Goal: Check status: Check status

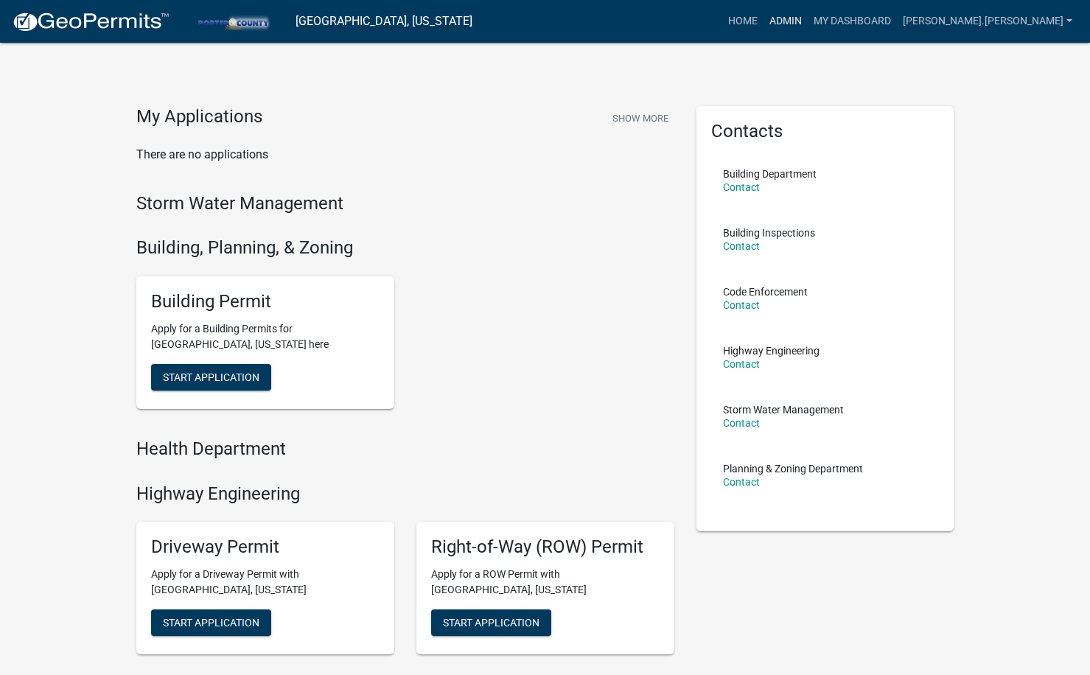
click at [808, 21] on link "Admin" at bounding box center [786, 21] width 44 height 28
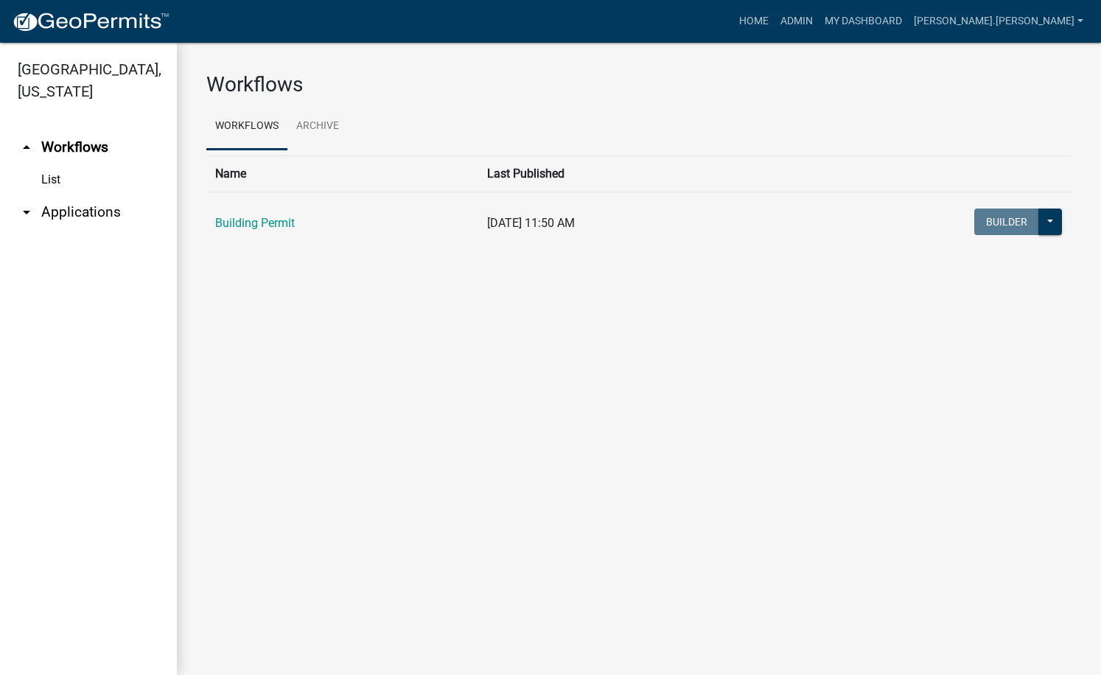
click at [94, 195] on link "arrow_drop_down Applications" at bounding box center [88, 212] width 177 height 35
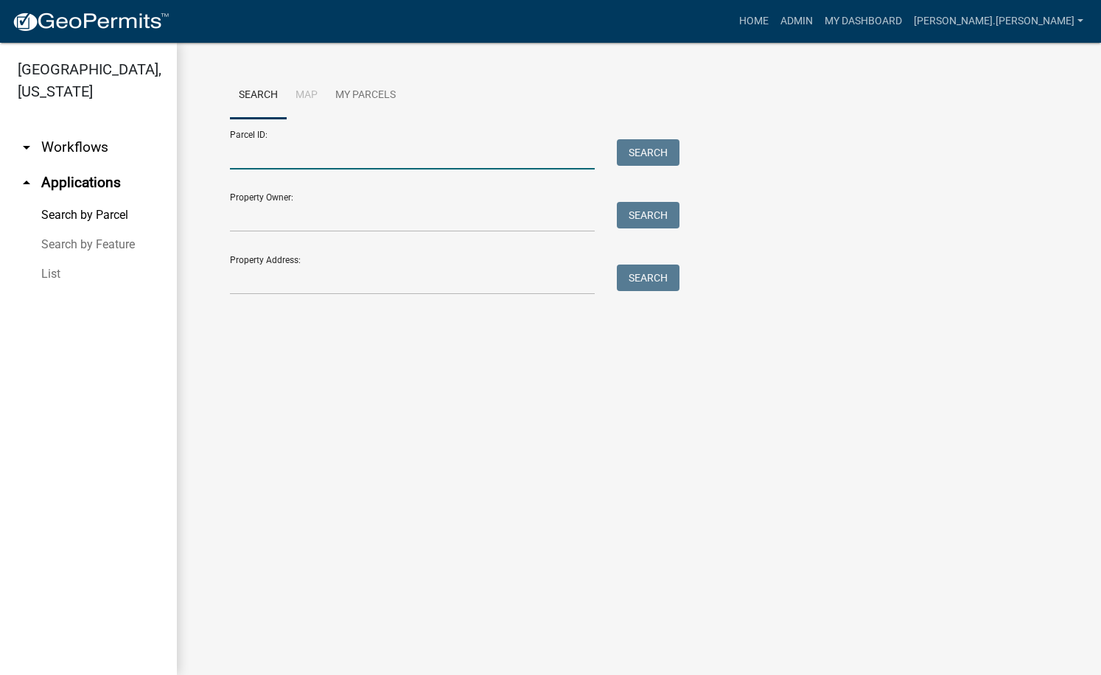
click at [282, 161] on input "Parcel ID:" at bounding box center [412, 154] width 365 height 30
paste input "64-08-25-300-004.000-019"
type input "64-08-25-300-004.000-019"
click at [655, 153] on button "Search" at bounding box center [648, 152] width 63 height 27
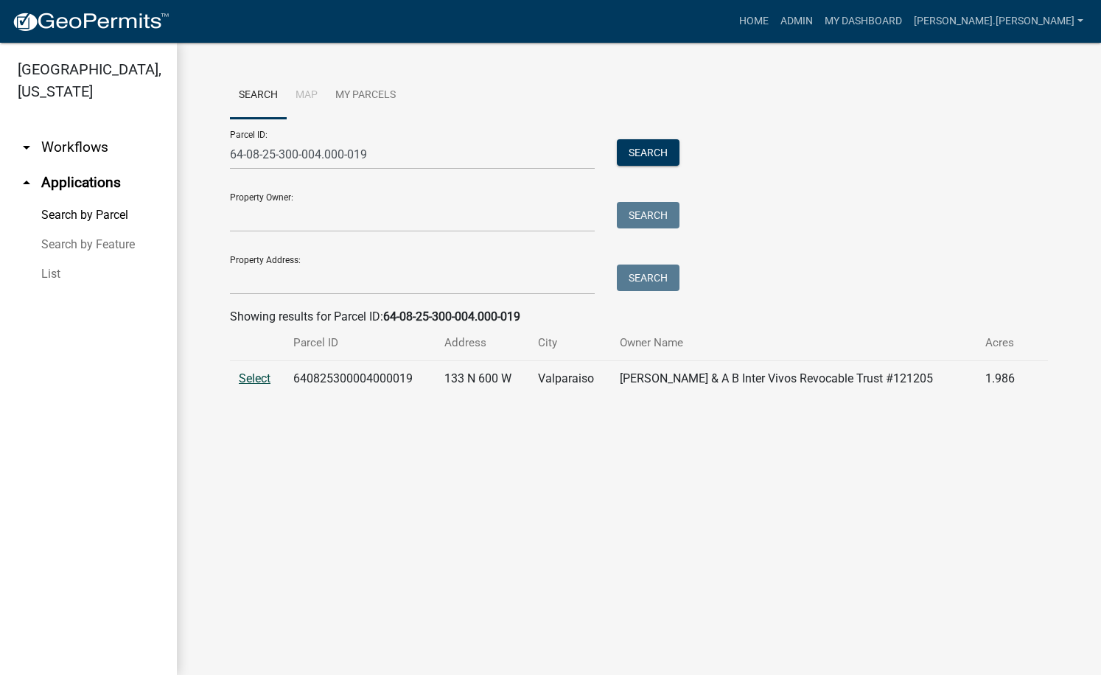
click at [260, 377] on span "Select" at bounding box center [255, 379] width 32 height 14
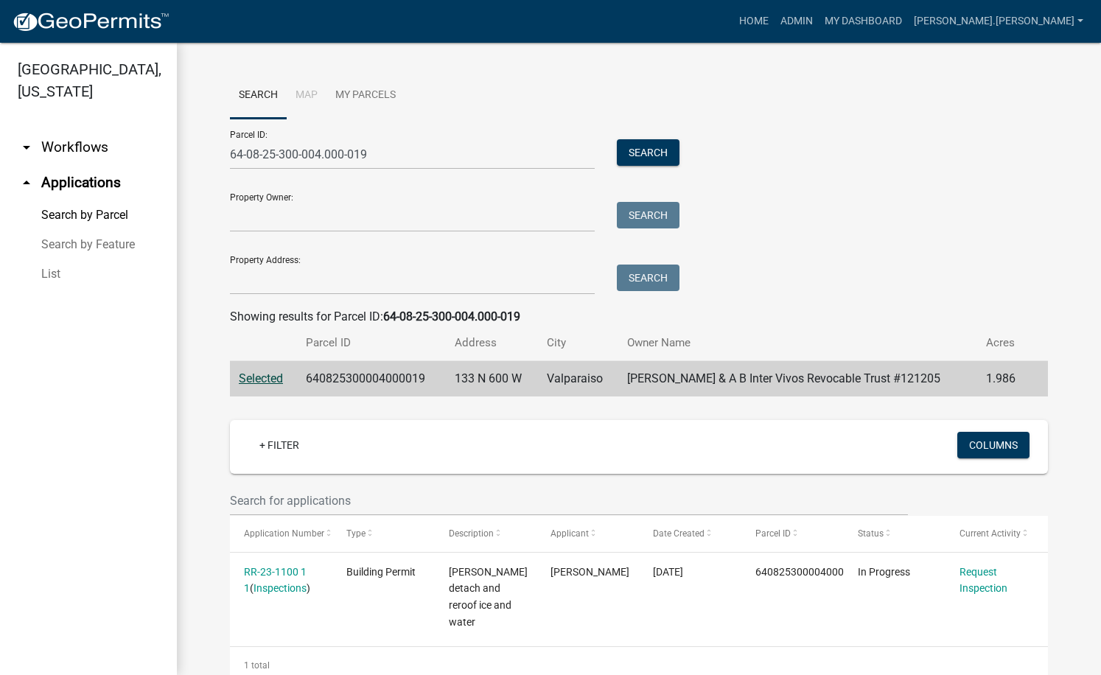
scroll to position [38, 0]
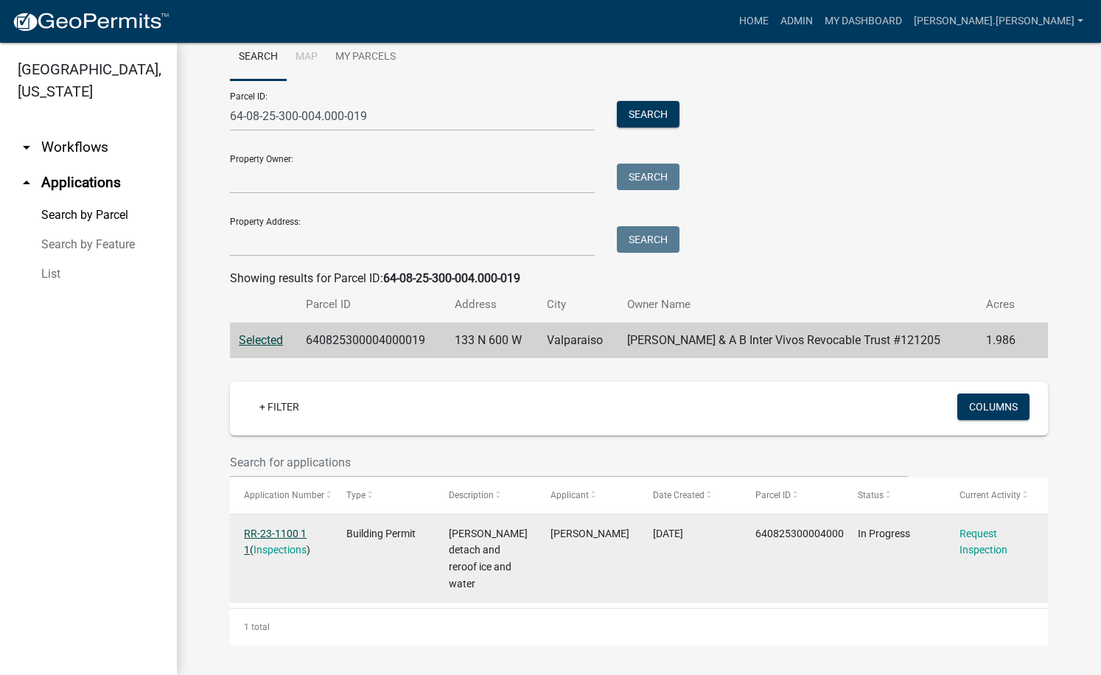
click at [282, 532] on link "RR-23-1100 1 1" at bounding box center [275, 542] width 63 height 29
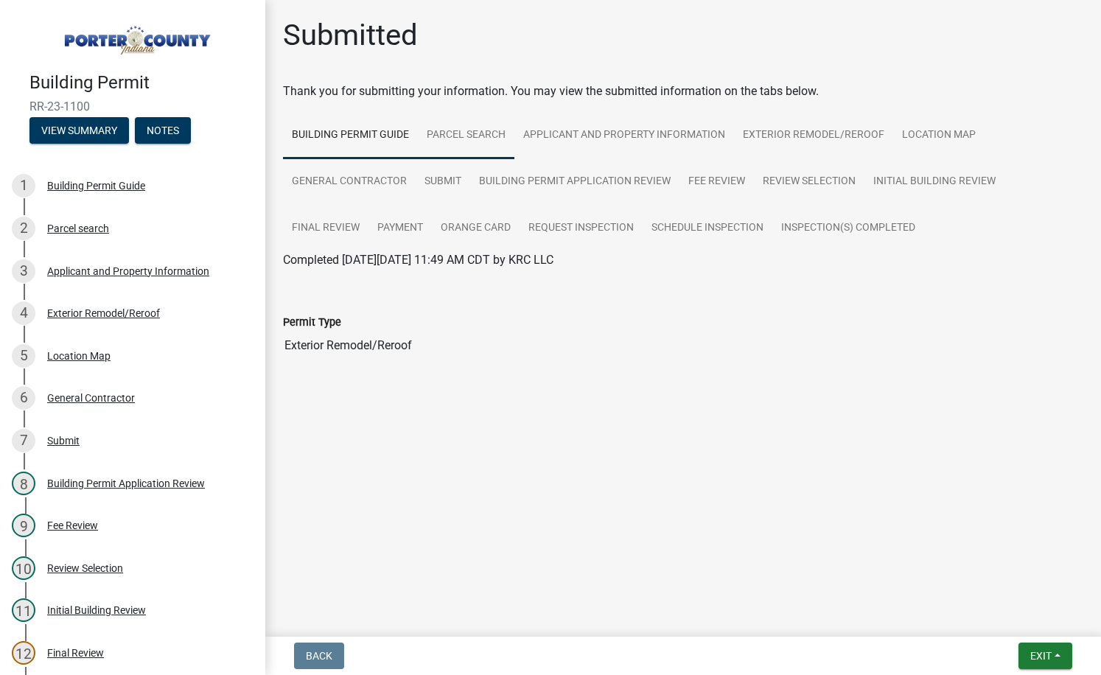
click at [435, 136] on link "Parcel search" at bounding box center [466, 135] width 97 height 47
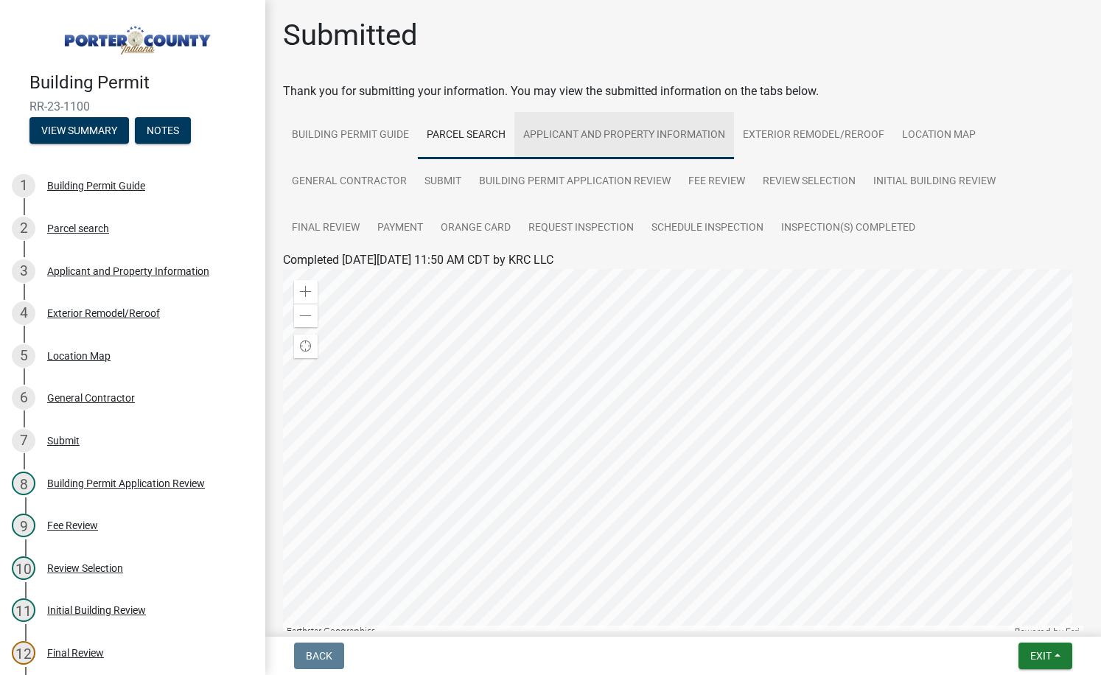
click at [548, 136] on link "Applicant and Property Information" at bounding box center [625, 135] width 220 height 47
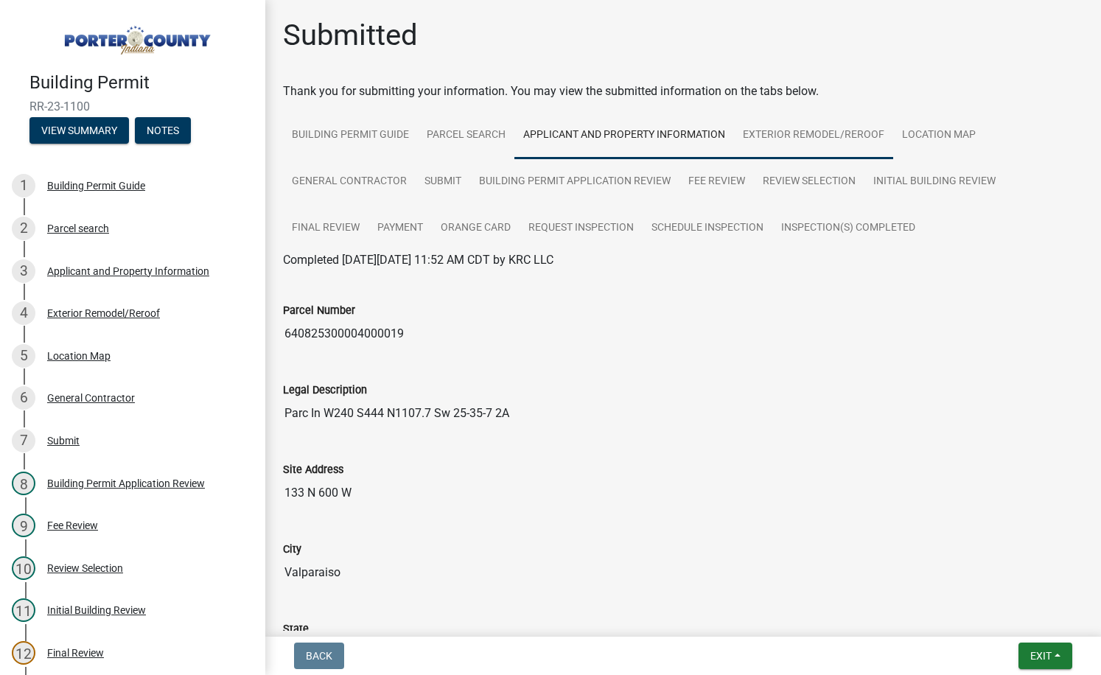
click at [793, 130] on link "Exterior Remodel/Reroof" at bounding box center [813, 135] width 159 height 47
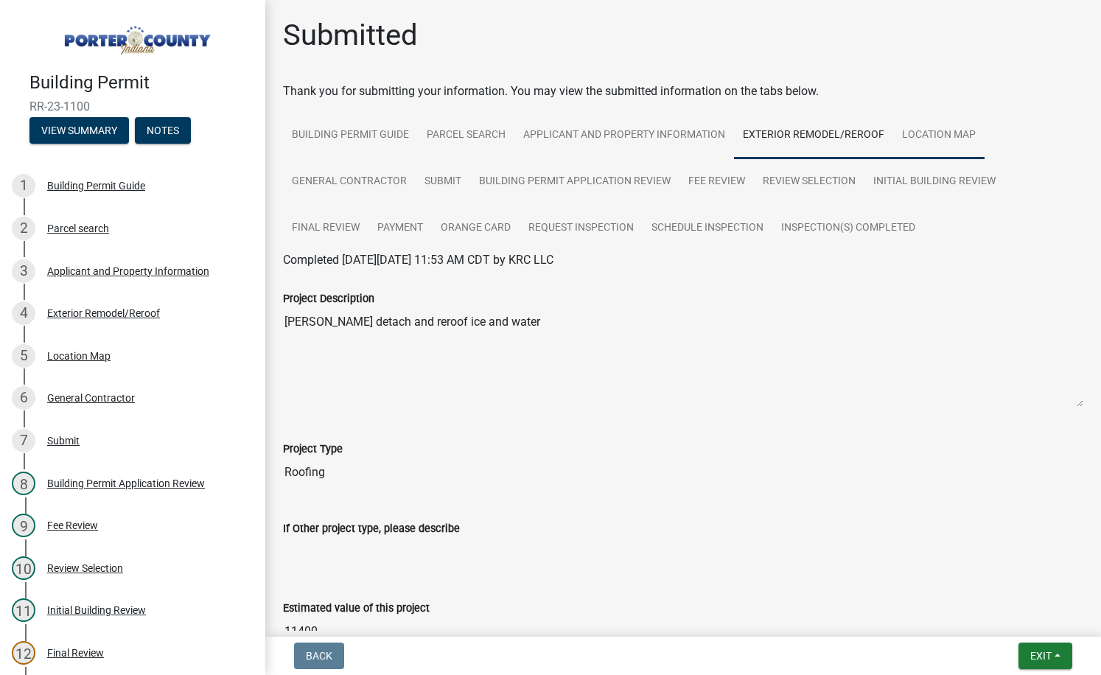
click at [926, 135] on link "Location Map" at bounding box center [939, 135] width 91 height 47
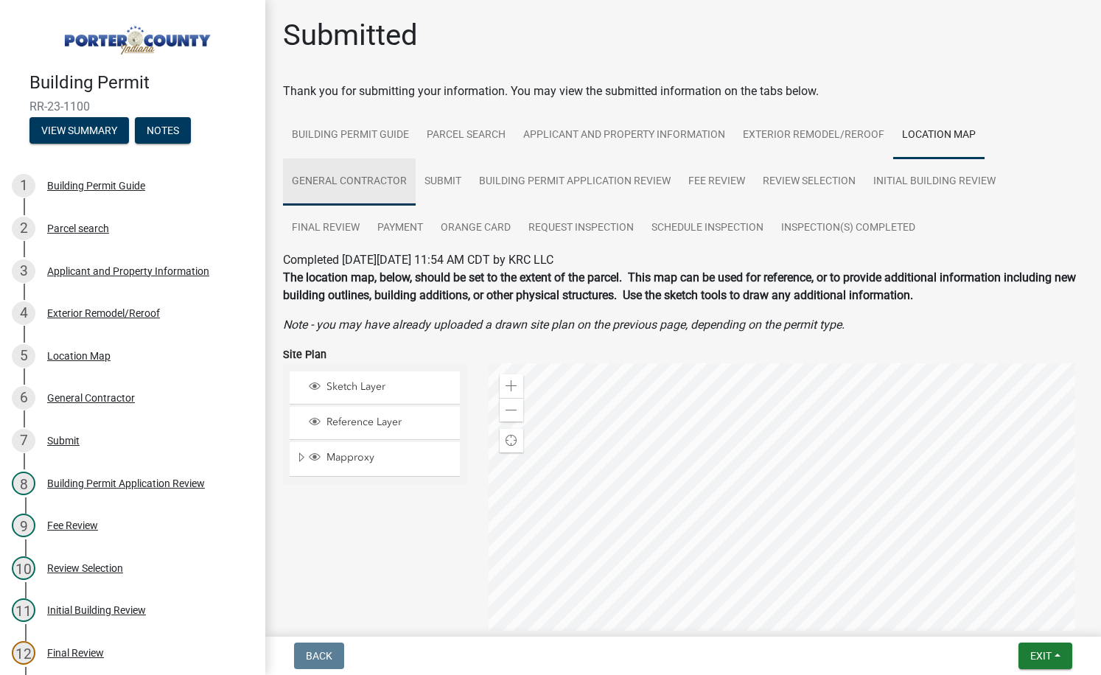
click at [364, 184] on link "General Contractor" at bounding box center [349, 182] width 133 height 47
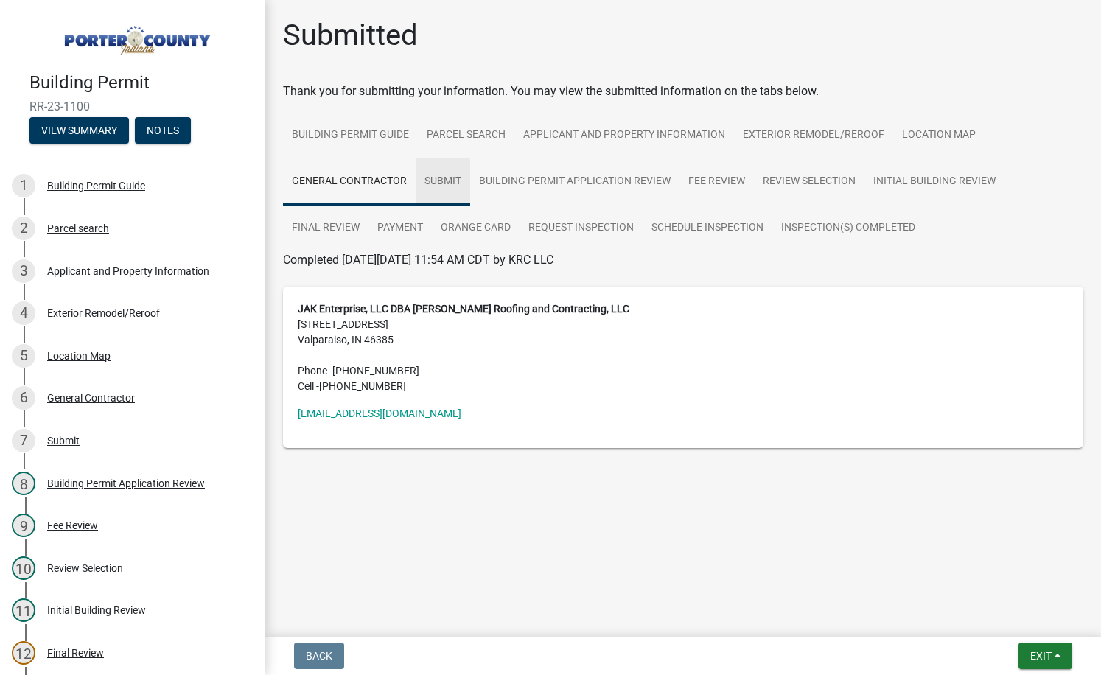
click at [442, 178] on link "Submit" at bounding box center [443, 182] width 55 height 47
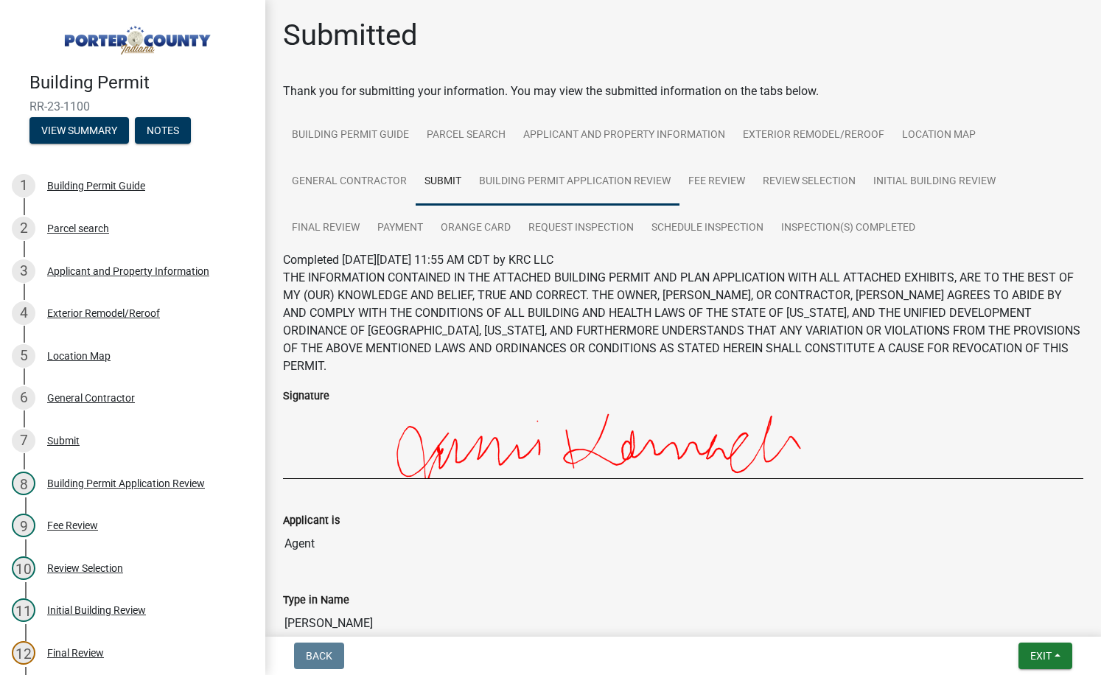
click at [511, 187] on link "Building Permit Application Review" at bounding box center [574, 182] width 209 height 47
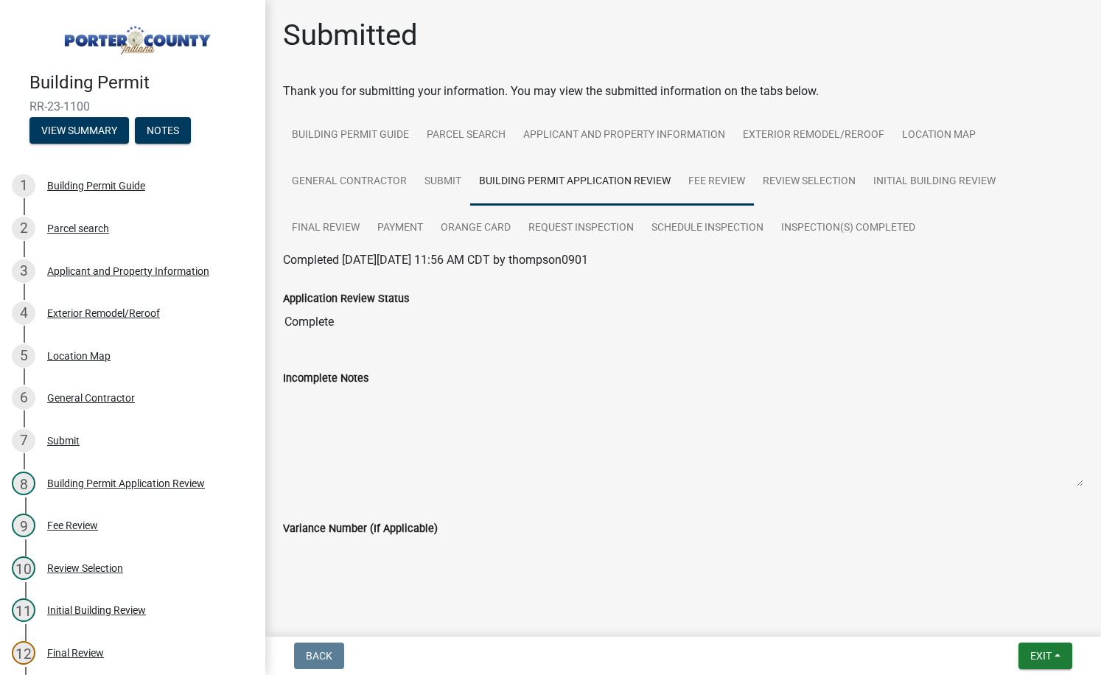
click at [691, 176] on link "Fee Review" at bounding box center [717, 182] width 74 height 47
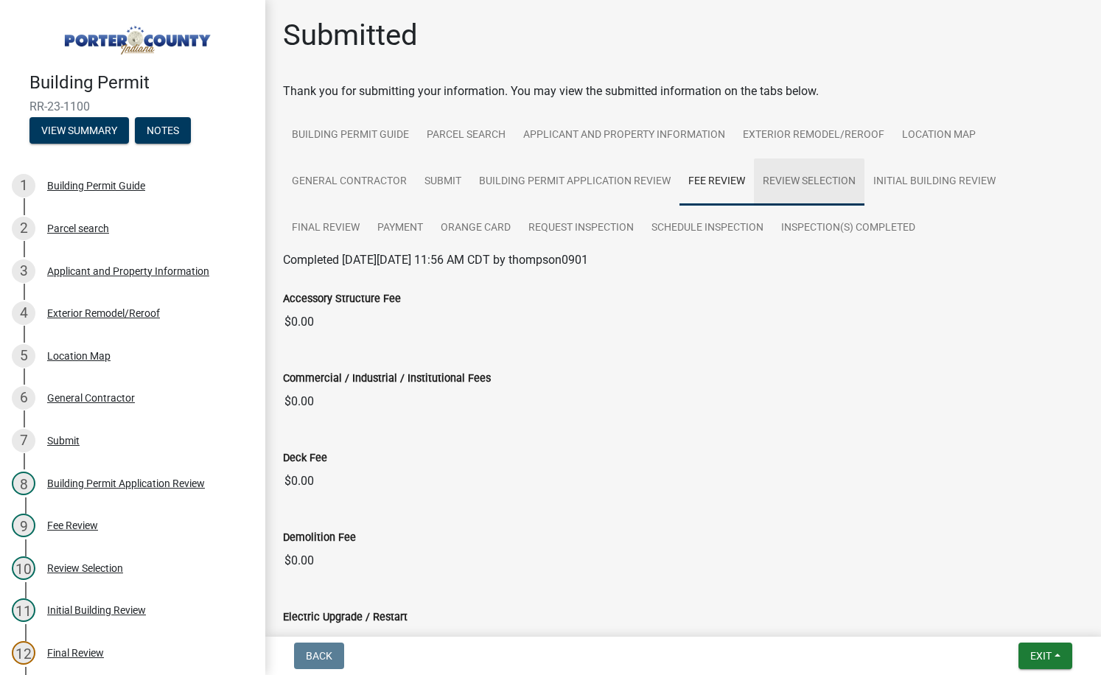
click at [803, 181] on link "Review Selection" at bounding box center [809, 182] width 111 height 47
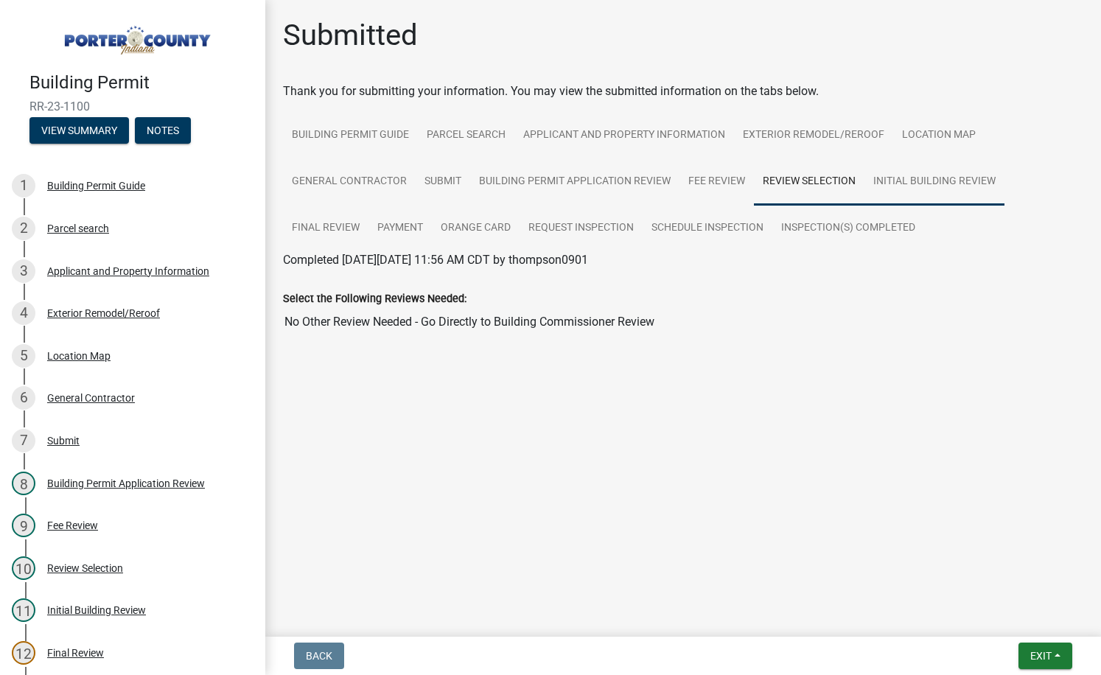
click at [895, 187] on link "Initial Building Review" at bounding box center [935, 182] width 140 height 47
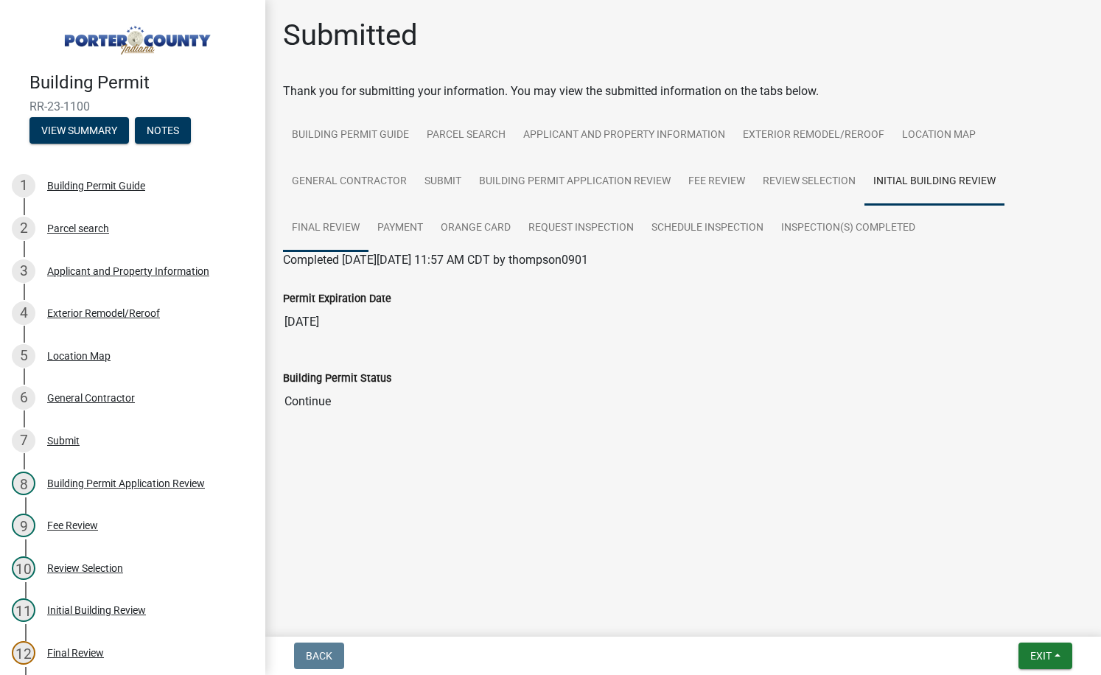
click at [333, 230] on link "Final Review" at bounding box center [326, 228] width 86 height 47
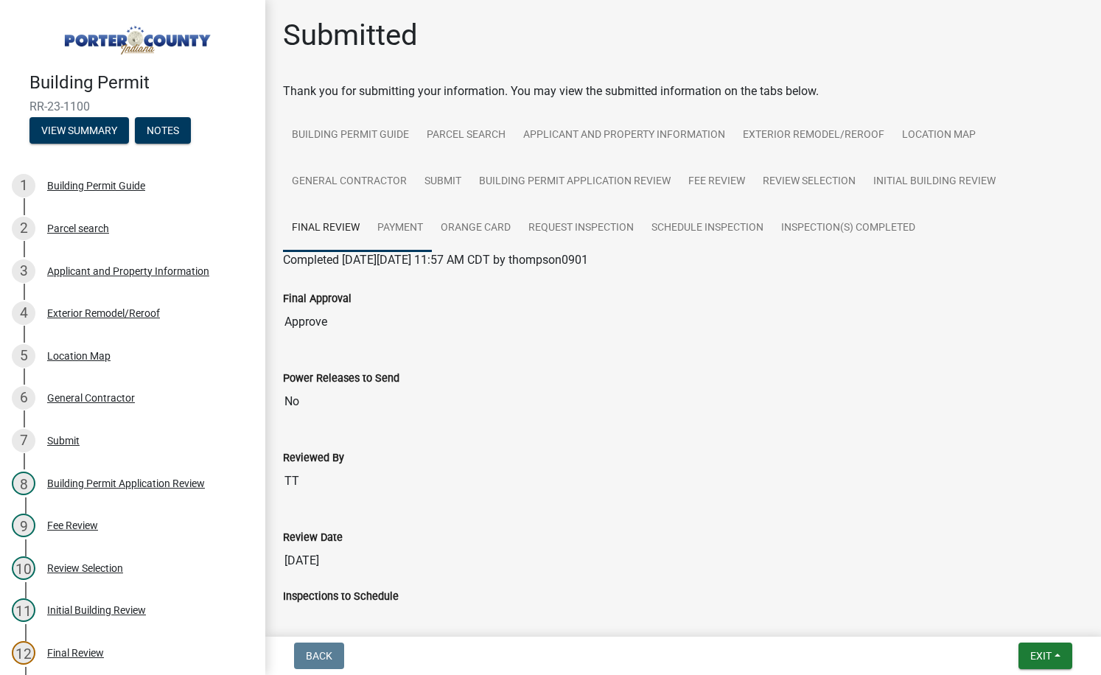
click at [402, 227] on link "Payment" at bounding box center [400, 228] width 63 height 47
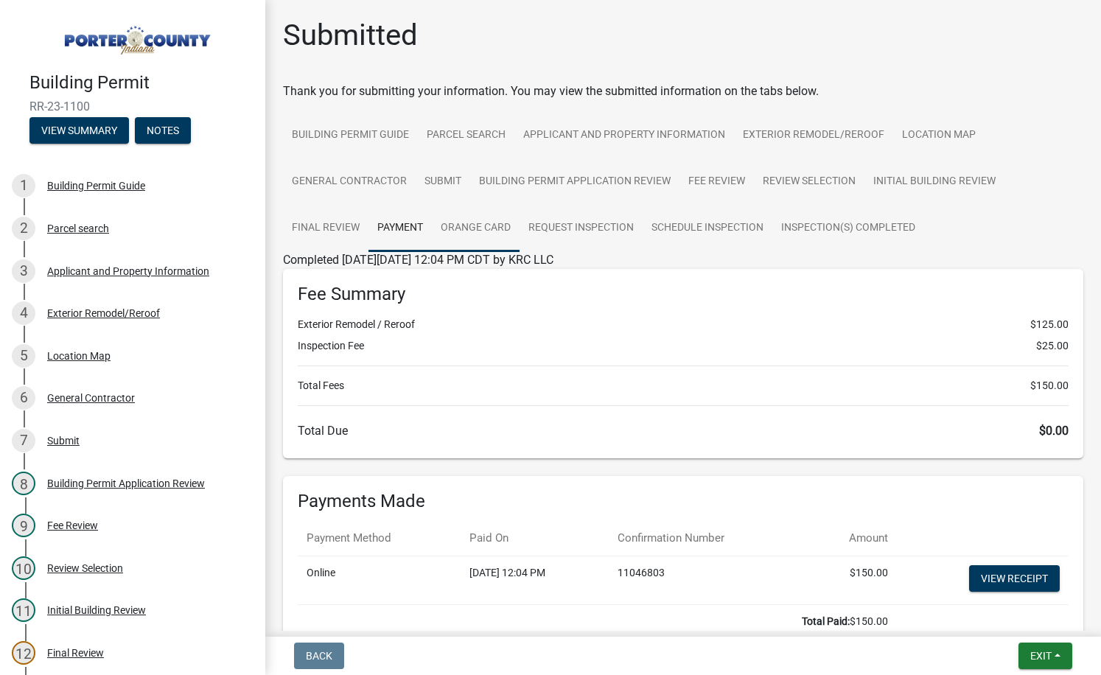
click at [487, 229] on link "Orange Card" at bounding box center [476, 228] width 88 height 47
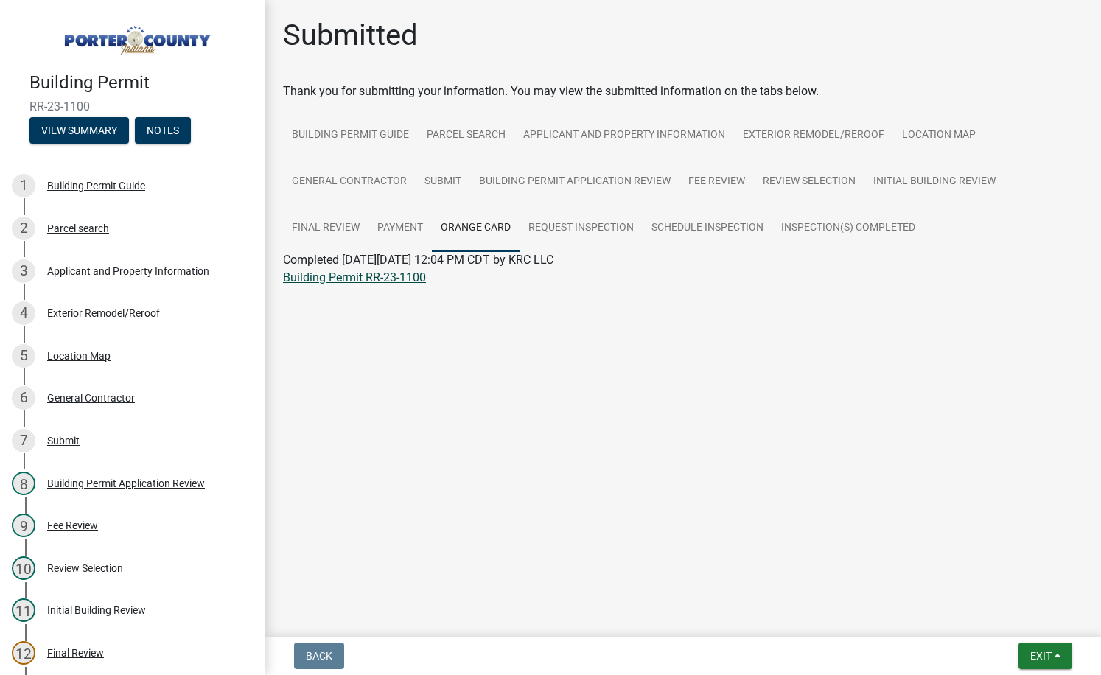
click at [363, 278] on link "Building Permit RR-23-1100" at bounding box center [354, 278] width 143 height 14
click at [554, 224] on link "Request Inspection" at bounding box center [581, 228] width 123 height 47
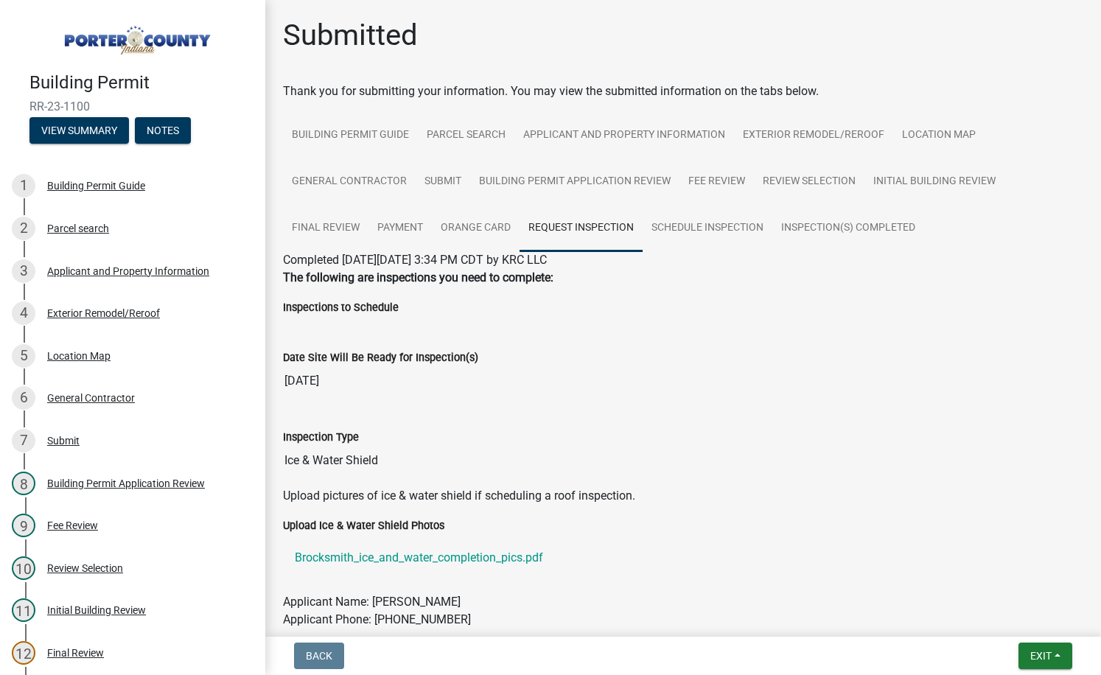
drag, startPoint x: 287, startPoint y: 464, endPoint x: 375, endPoint y: 463, distance: 87.7
click at [375, 463] on input "Ice & Water Shield" at bounding box center [683, 460] width 801 height 29
drag, startPoint x: 375, startPoint y: 463, endPoint x: 619, endPoint y: 489, distance: 245.4
click at [619, 489] on p "Upload pictures of ice & water shield if scheduling a roof inspection." at bounding box center [683, 496] width 801 height 18
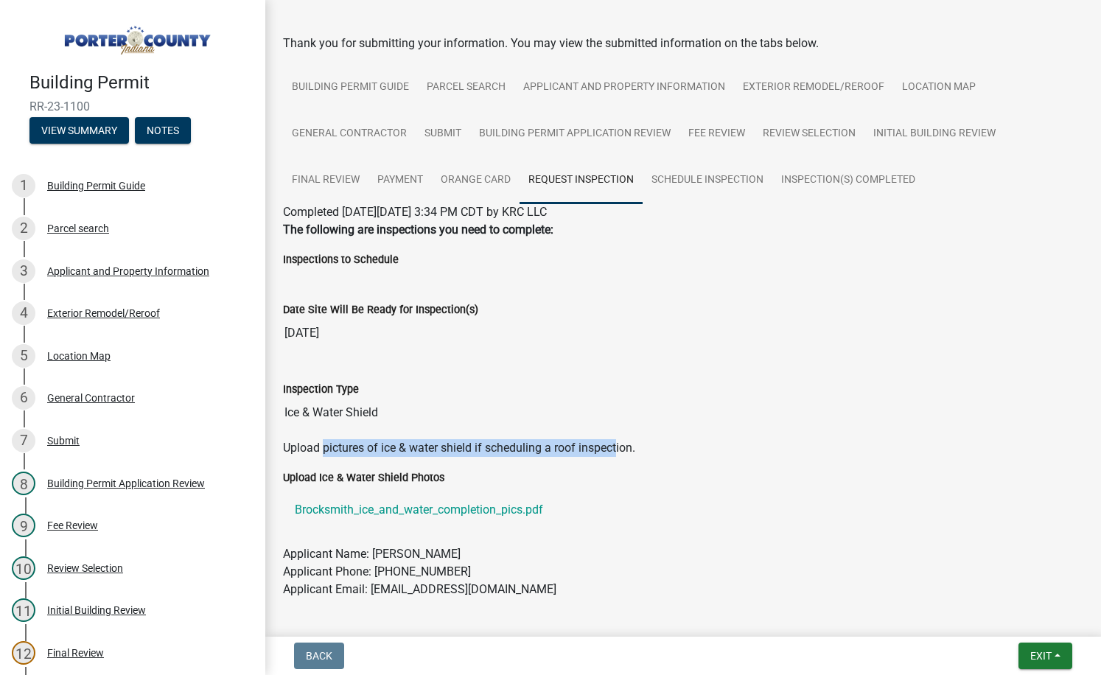
scroll to position [74, 0]
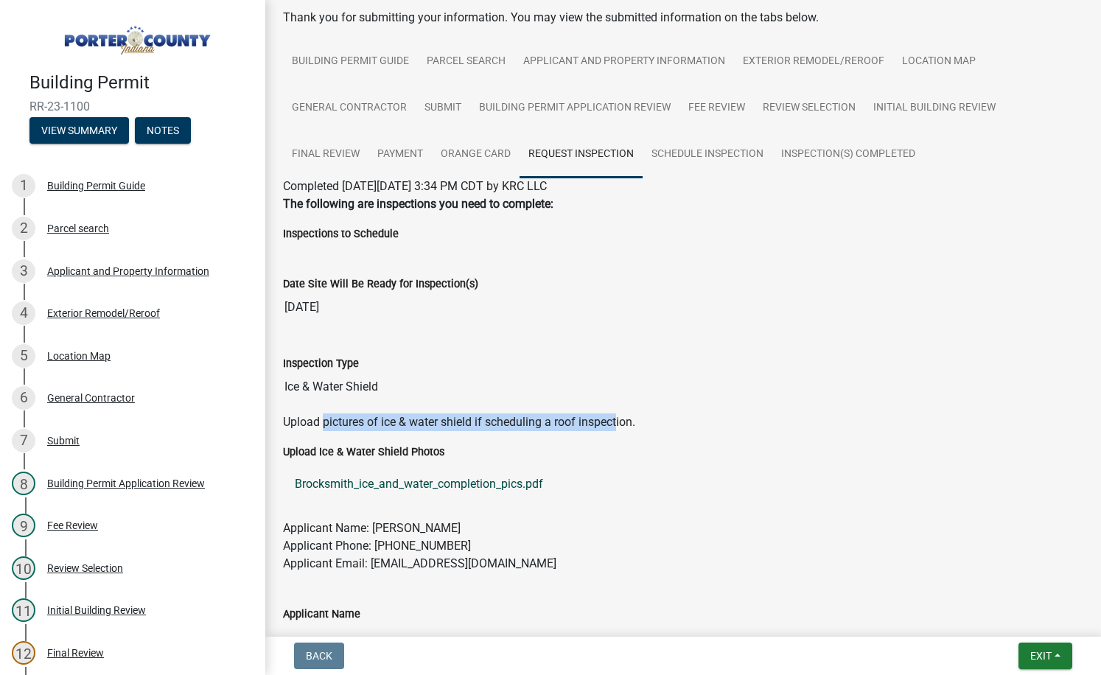
click at [417, 485] on link "Brocksmith_ice_and_water_completion_pics.pdf" at bounding box center [683, 484] width 801 height 35
click at [691, 143] on link "Schedule Inspection" at bounding box center [708, 154] width 130 height 47
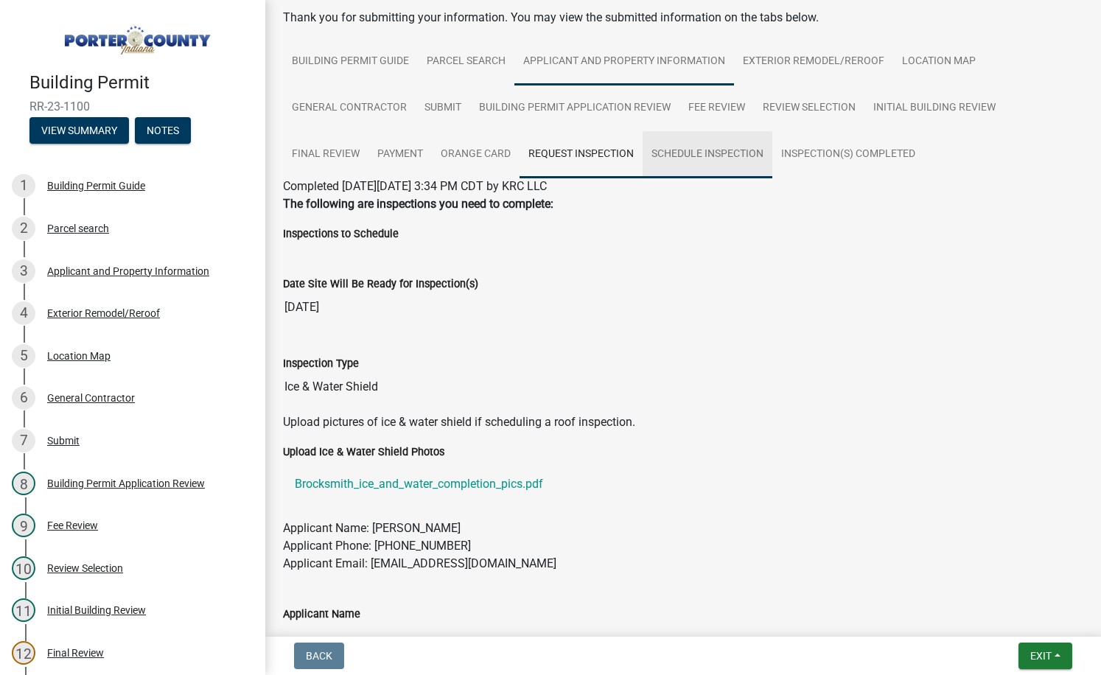
scroll to position [0, 0]
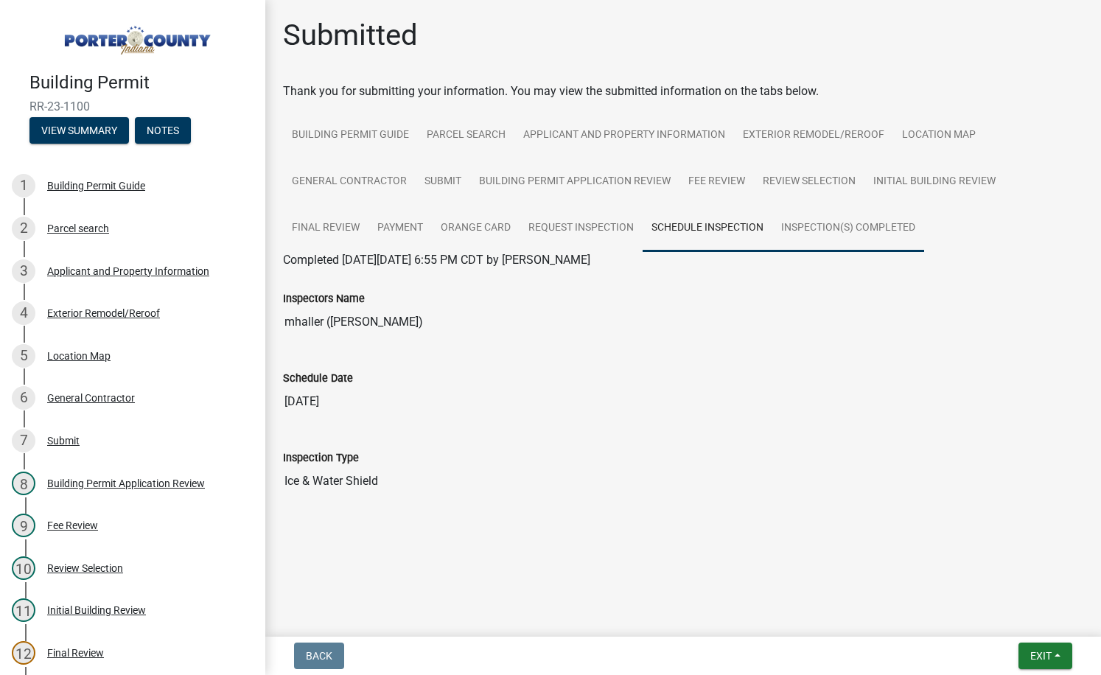
click at [798, 220] on link "Inspection(s) Completed" at bounding box center [849, 228] width 152 height 47
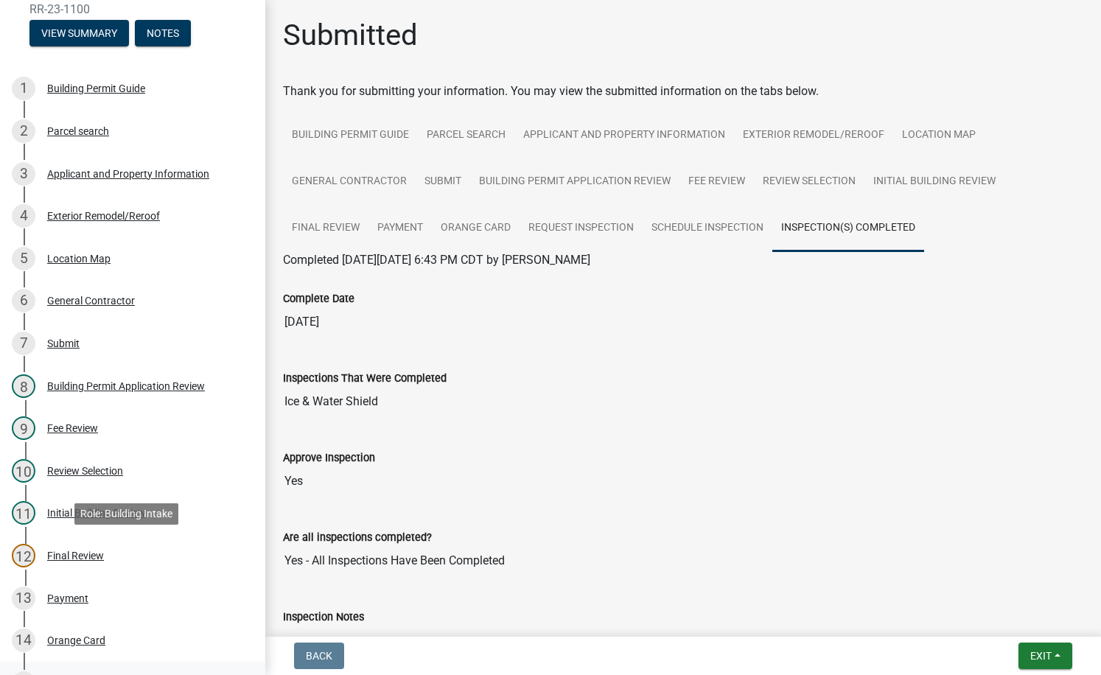
scroll to position [422, 0]
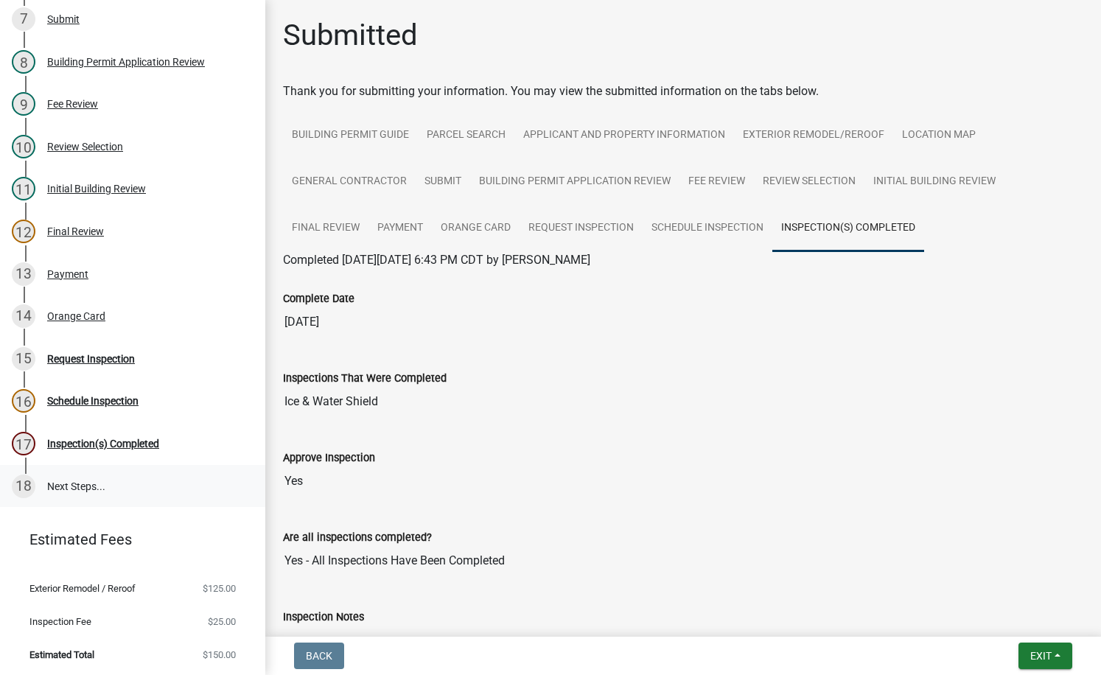
click at [80, 484] on link "18 Next Steps..." at bounding box center [132, 486] width 265 height 43
click at [93, 452] on div "17 Inspection(s) Completed" at bounding box center [127, 444] width 230 height 24
click at [66, 396] on div "Schedule Inspection" at bounding box center [92, 401] width 91 height 10
click at [73, 396] on div "Schedule Inspection" at bounding box center [92, 401] width 91 height 10
click at [72, 359] on div "Request Inspection" at bounding box center [91, 359] width 88 height 10
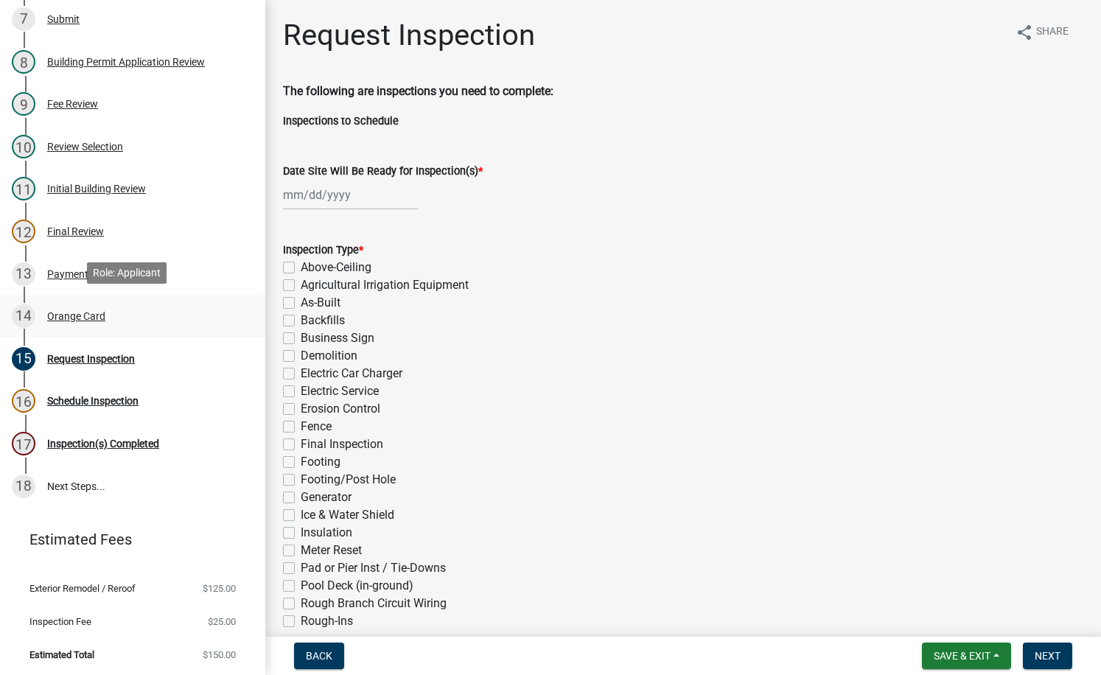
click at [75, 323] on div "14 Orange Card" at bounding box center [127, 316] width 230 height 24
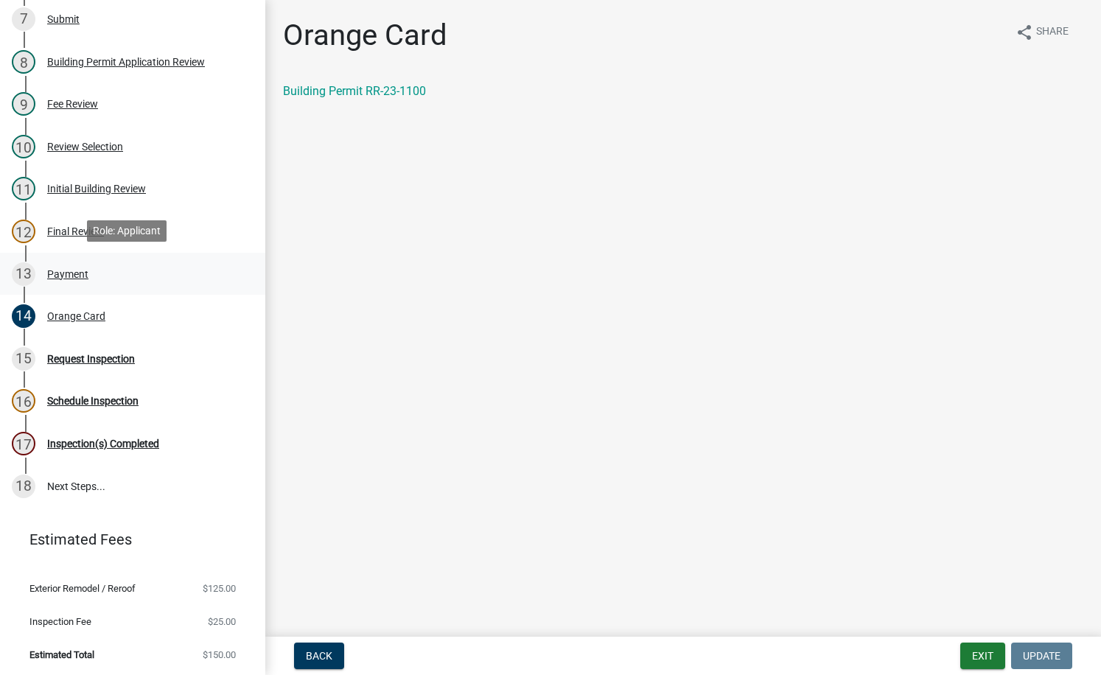
click at [80, 271] on div "Payment" at bounding box center [67, 274] width 41 height 10
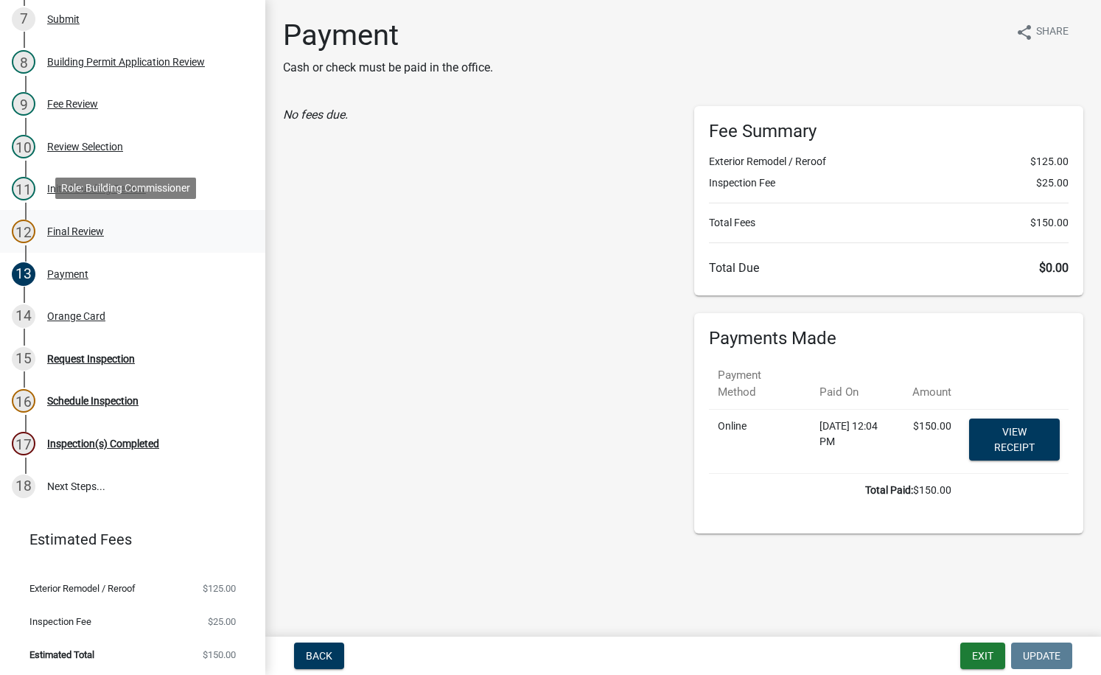
click at [72, 232] on div "Final Review" at bounding box center [75, 231] width 57 height 10
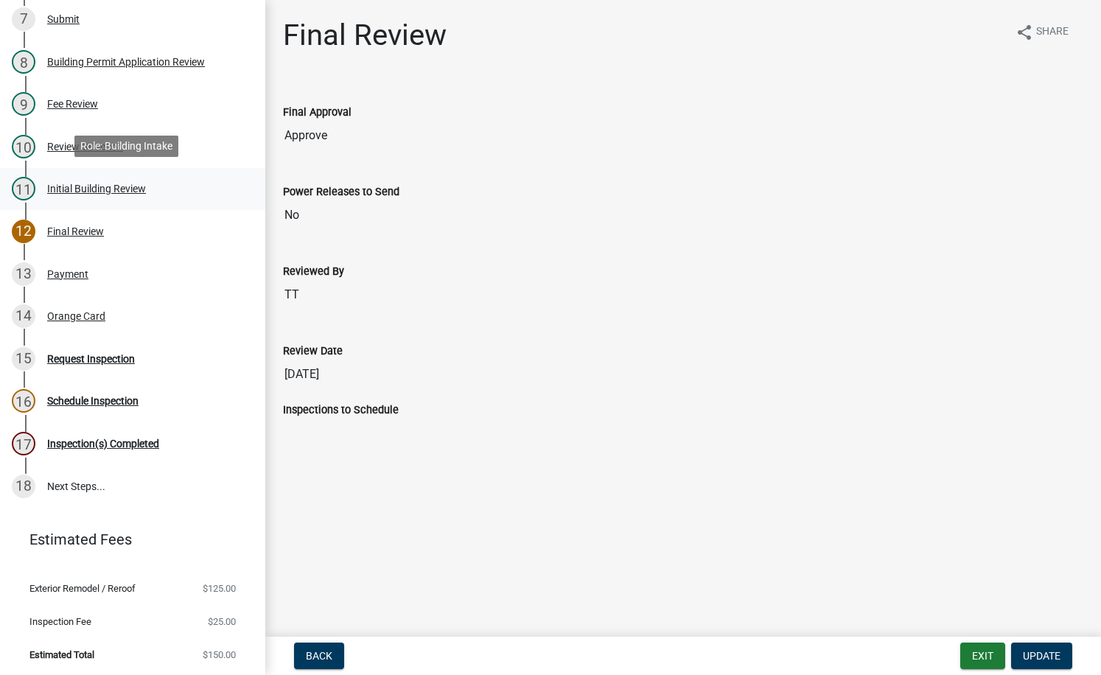
click at [60, 184] on div "Initial Building Review" at bounding box center [96, 189] width 99 height 10
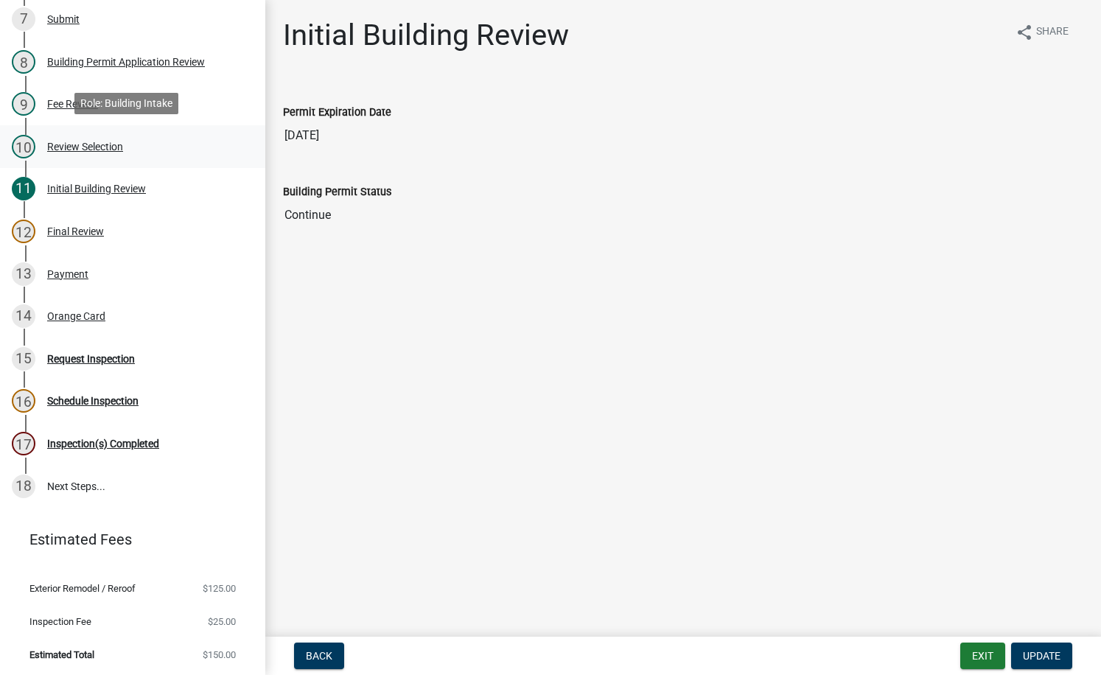
click at [63, 147] on div "Review Selection" at bounding box center [85, 147] width 76 height 10
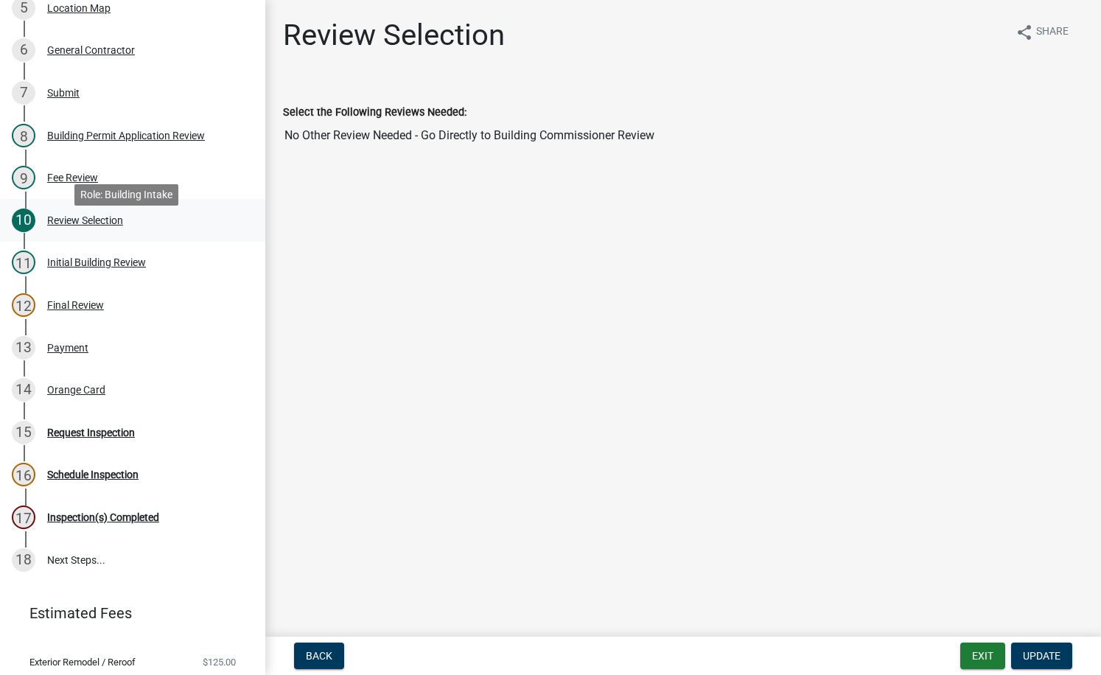
scroll to position [274, 0]
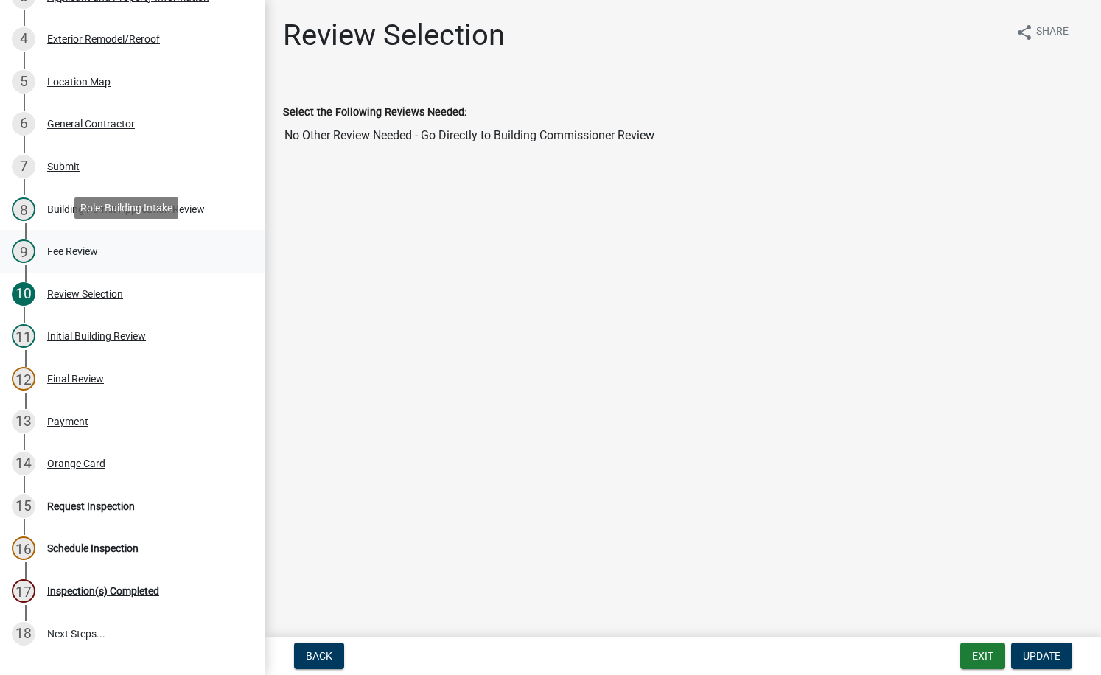
click at [68, 251] on div "Fee Review" at bounding box center [72, 251] width 51 height 10
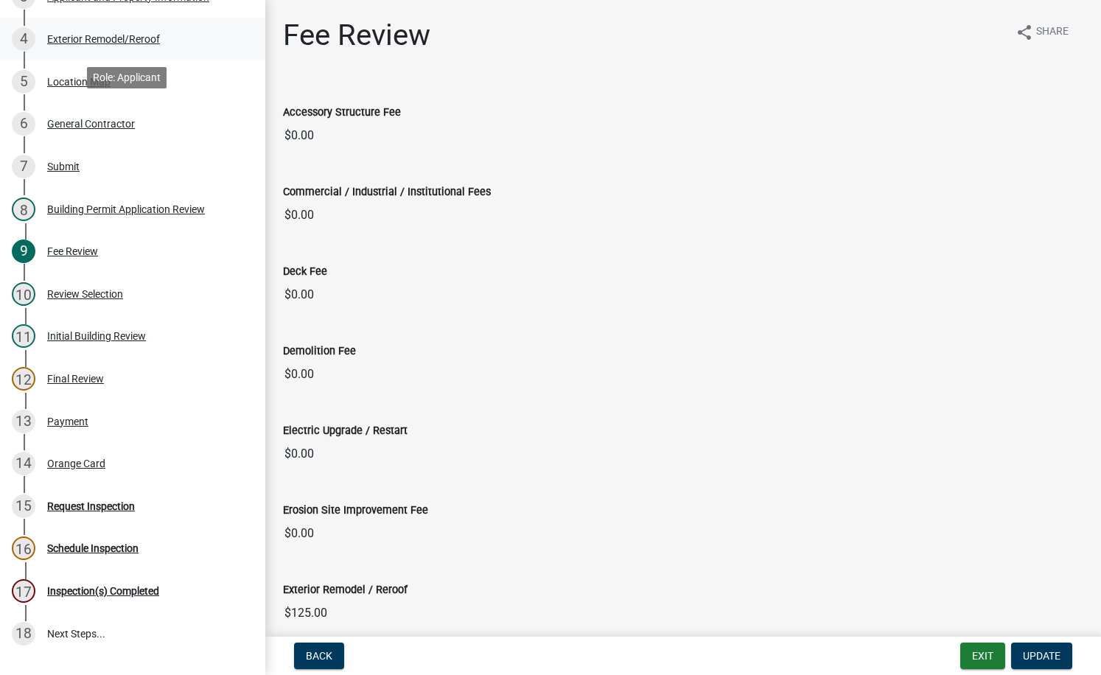
click at [122, 38] on div "Exterior Remodel/Reroof" at bounding box center [103, 39] width 113 height 10
